Goal: Complete application form

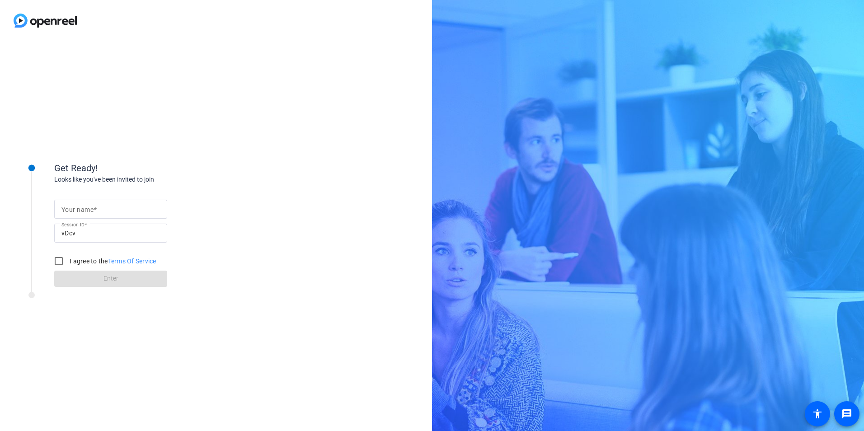
click at [108, 215] on div at bounding box center [110, 209] width 98 height 19
type input "Max"
click at [60, 263] on input "I agree to the Terms Of Service" at bounding box center [59, 261] width 18 height 18
click at [60, 262] on input "I agree to the Terms Of Service" at bounding box center [59, 261] width 18 height 18
checkbox input "true"
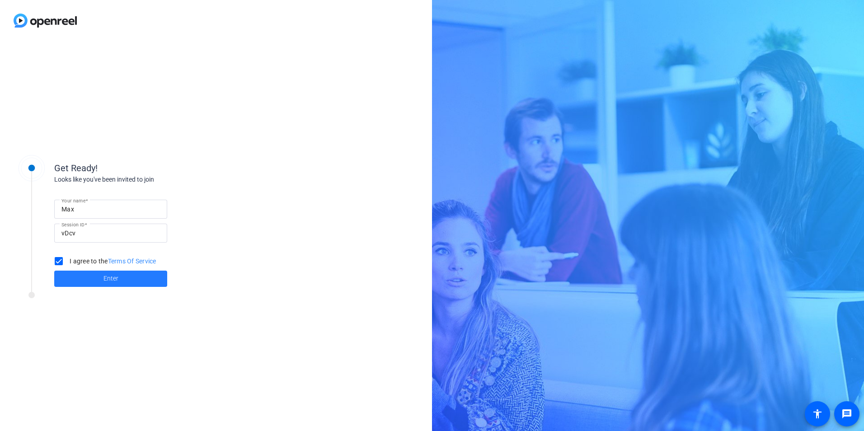
click at [101, 279] on span at bounding box center [110, 279] width 113 height 22
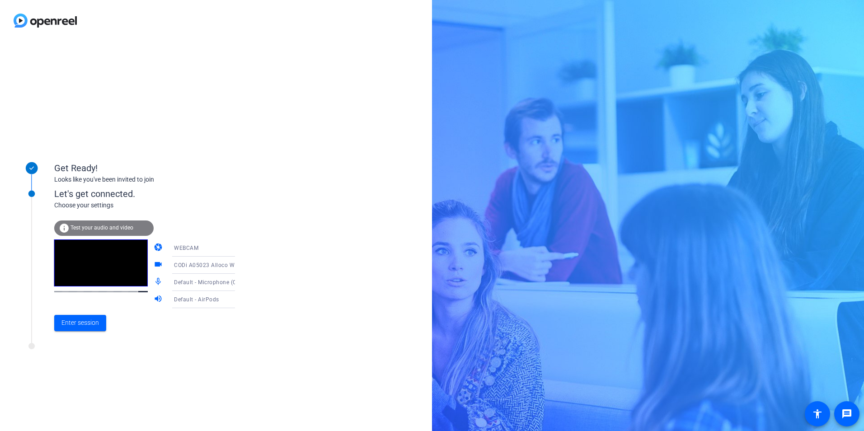
click at [239, 285] on icon at bounding box center [244, 282] width 11 height 11
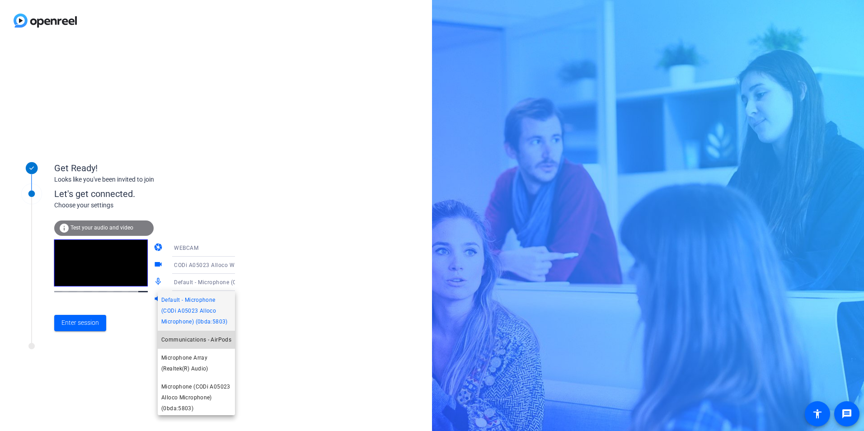
click at [208, 345] on span "Communications - AirPods" at bounding box center [196, 339] width 70 height 11
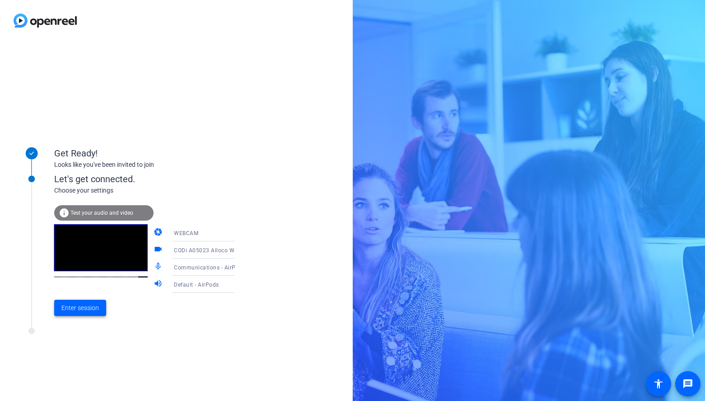
click at [74, 299] on span at bounding box center [80, 308] width 52 height 22
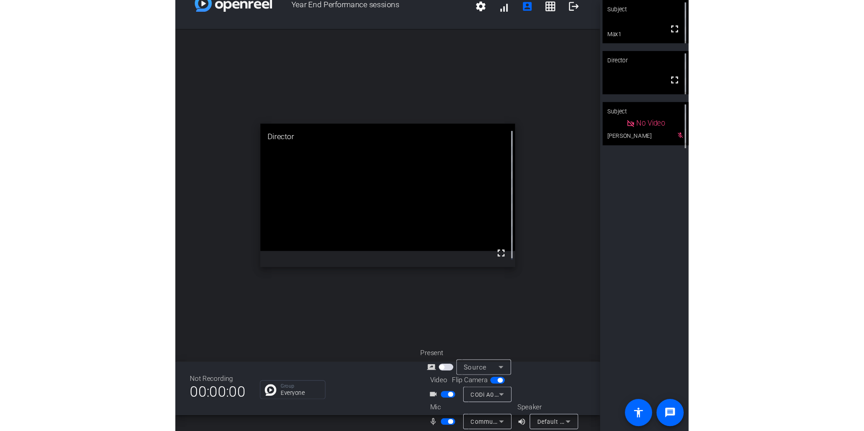
scroll to position [23, 0]
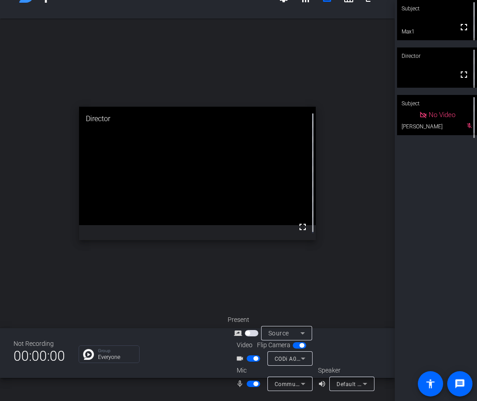
click at [255, 383] on span "button" at bounding box center [255, 383] width 5 height 5
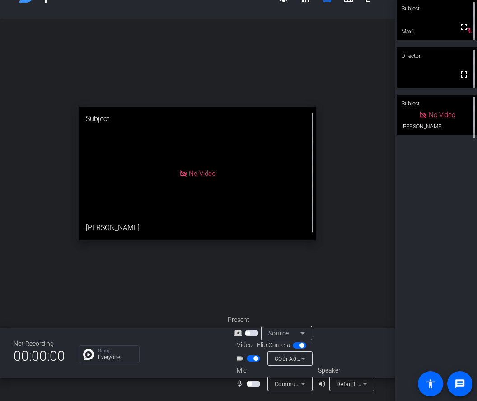
click at [251, 383] on span "button" at bounding box center [249, 383] width 5 height 5
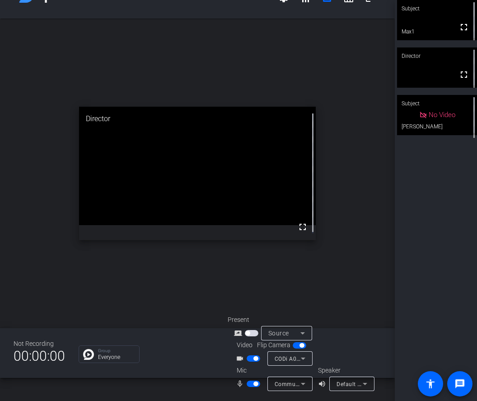
click at [252, 332] on span "button" at bounding box center [252, 333] width 14 height 6
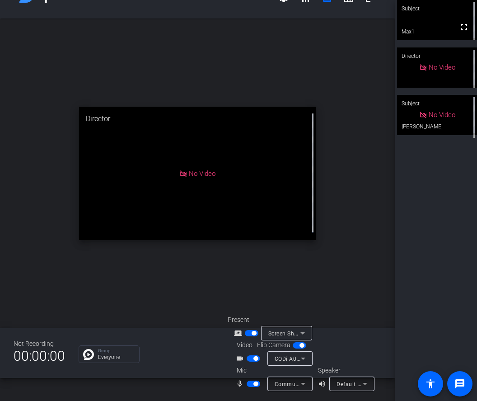
drag, startPoint x: 238, startPoint y: 0, endPoint x: 373, endPoint y: 177, distance: 222.0
click at [378, 198] on div "open_in_new Director No Video" at bounding box center [197, 173] width 395 height 309
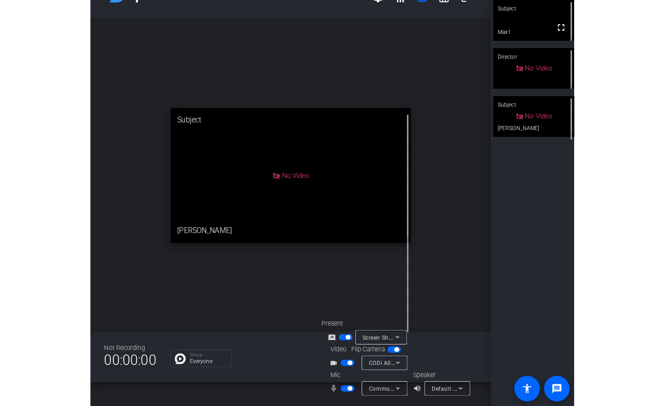
scroll to position [0, 0]
